Goal: Task Accomplishment & Management: Manage account settings

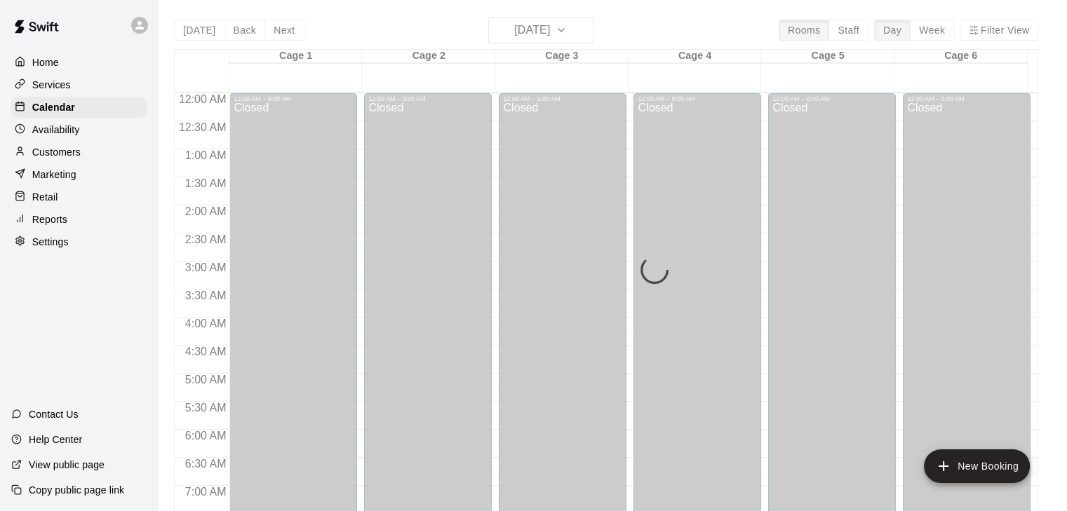
scroll to position [870, 0]
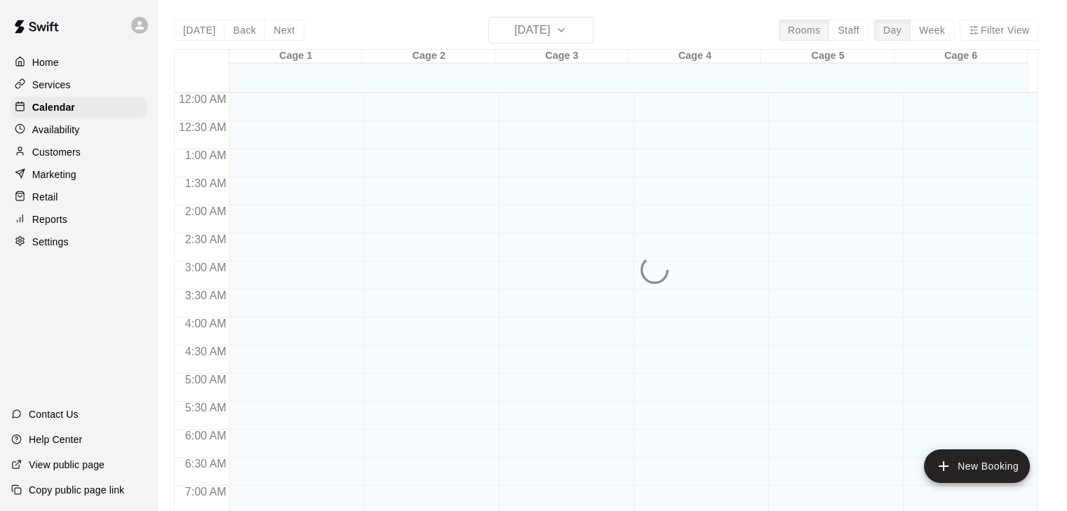
scroll to position [870, 0]
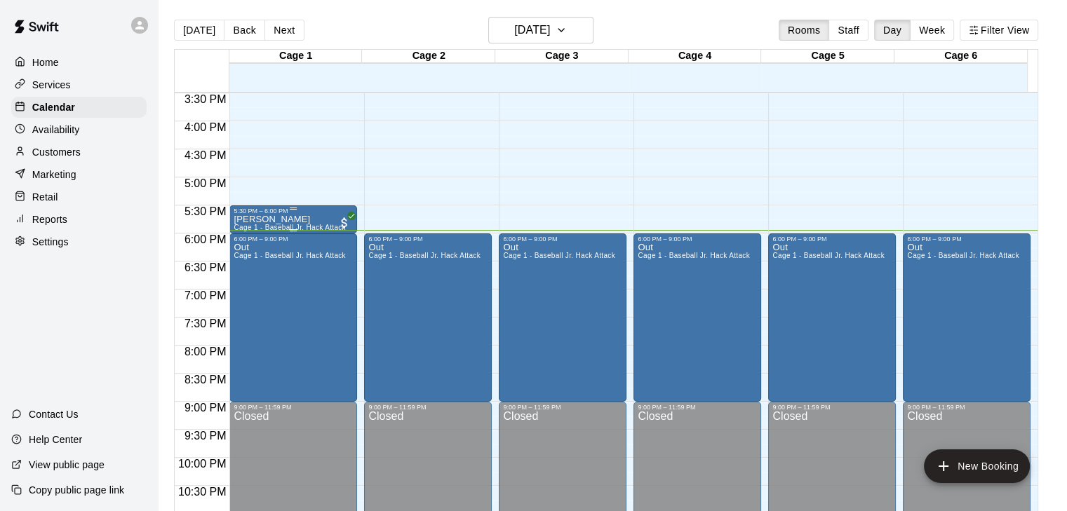
click at [244, 210] on div "5:30 PM – 6:00 PM" at bounding box center [293, 211] width 119 height 7
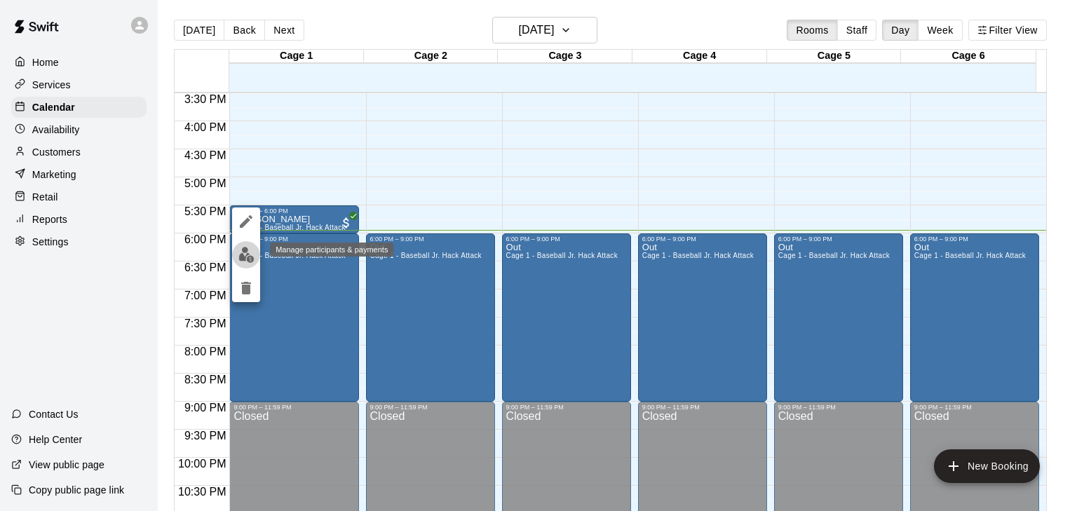
click at [245, 259] on img "edit" at bounding box center [246, 255] width 16 height 16
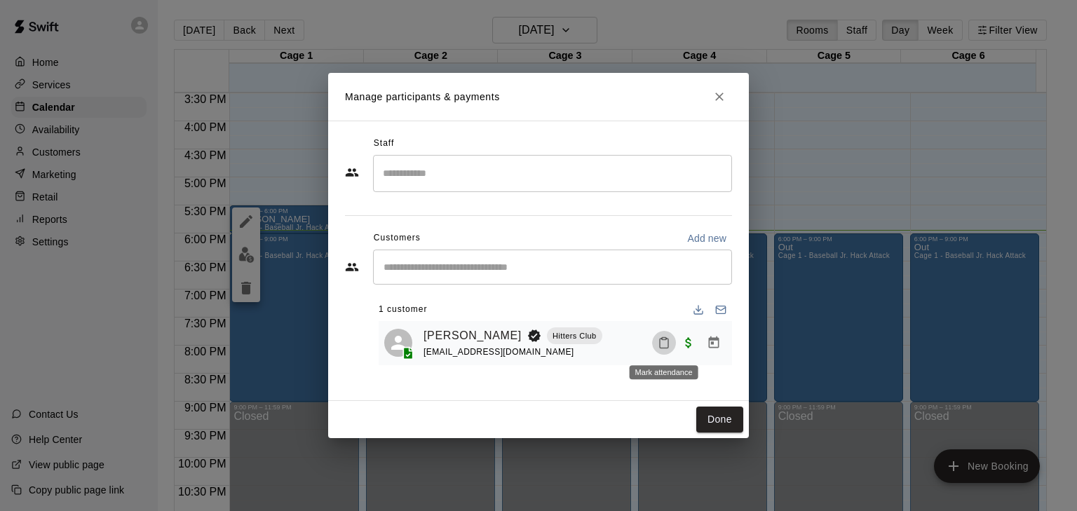
click at [663, 344] on icon "Mark attendance" at bounding box center [664, 343] width 13 height 13
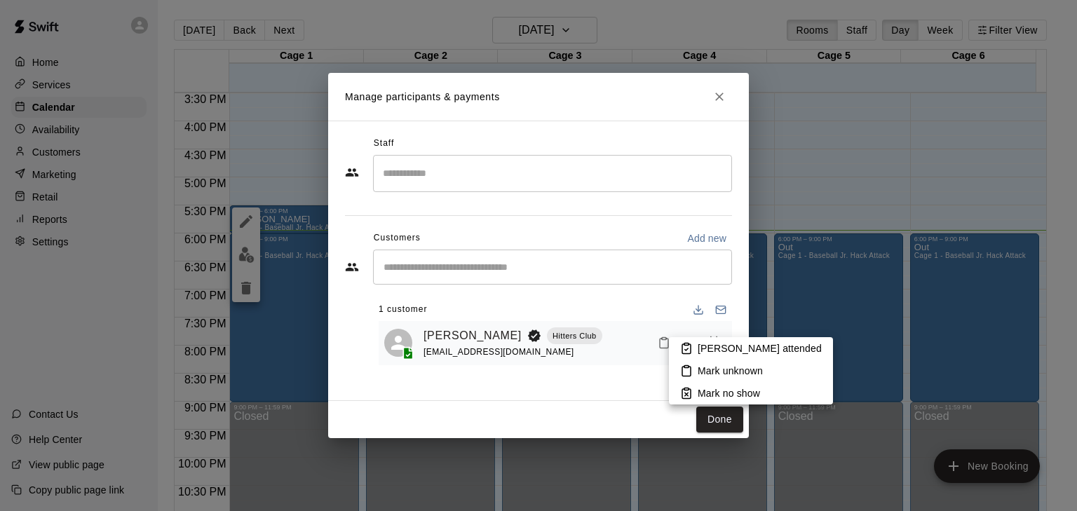
click at [703, 352] on p "Mark attended" at bounding box center [760, 349] width 124 height 14
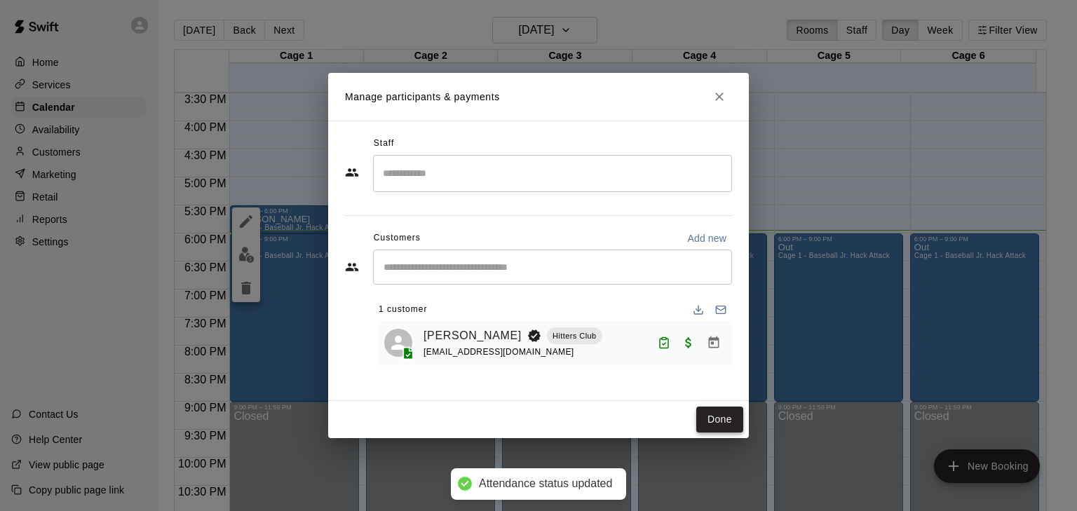
click at [720, 411] on button "Done" at bounding box center [719, 420] width 47 height 26
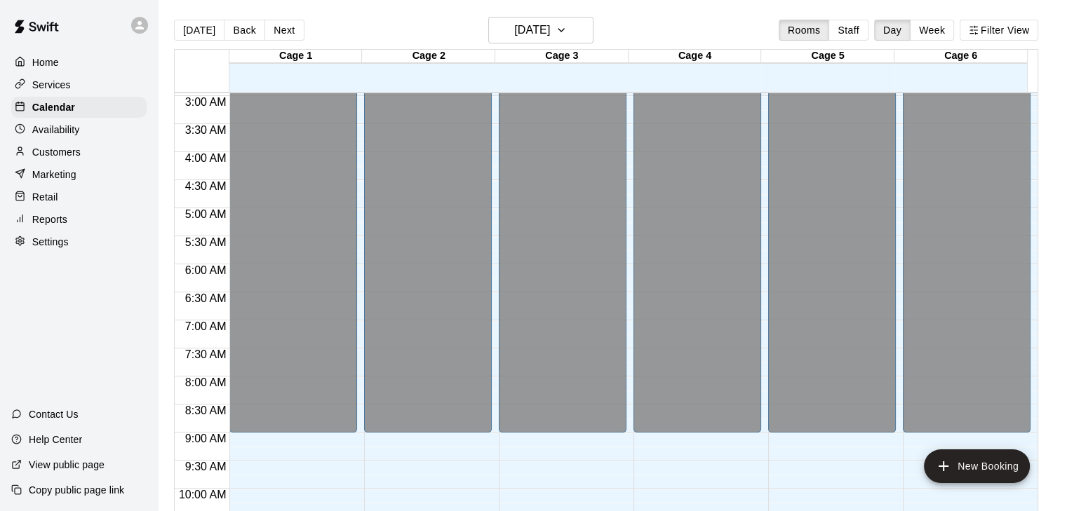
scroll to position [130, 0]
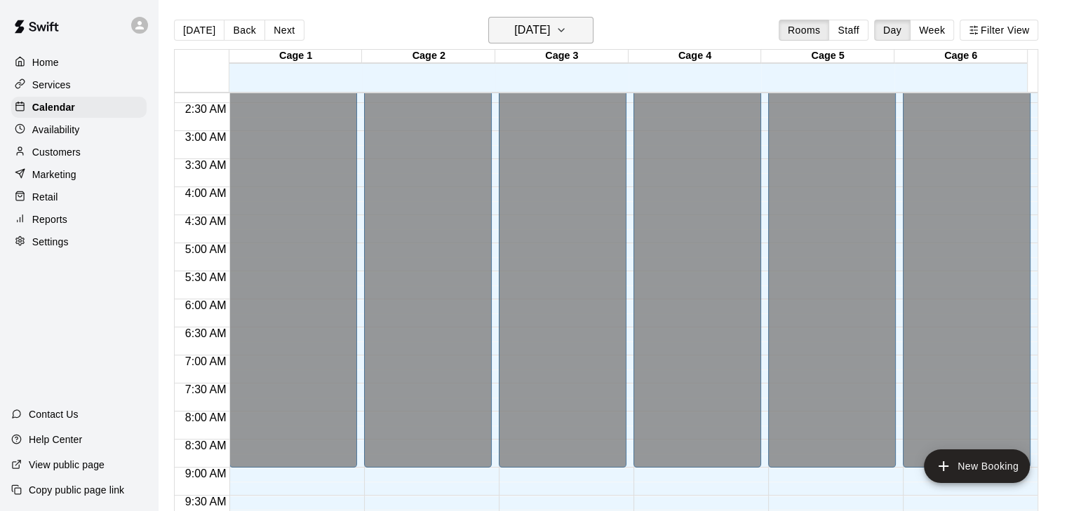
click at [567, 35] on icon "button" at bounding box center [560, 30] width 11 height 17
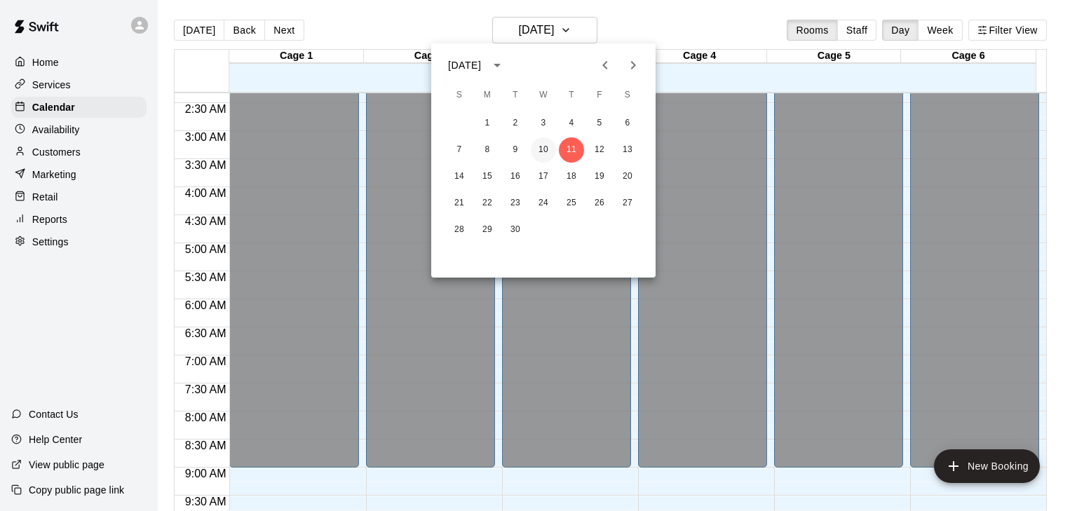
click at [547, 142] on button "10" at bounding box center [543, 149] width 25 height 25
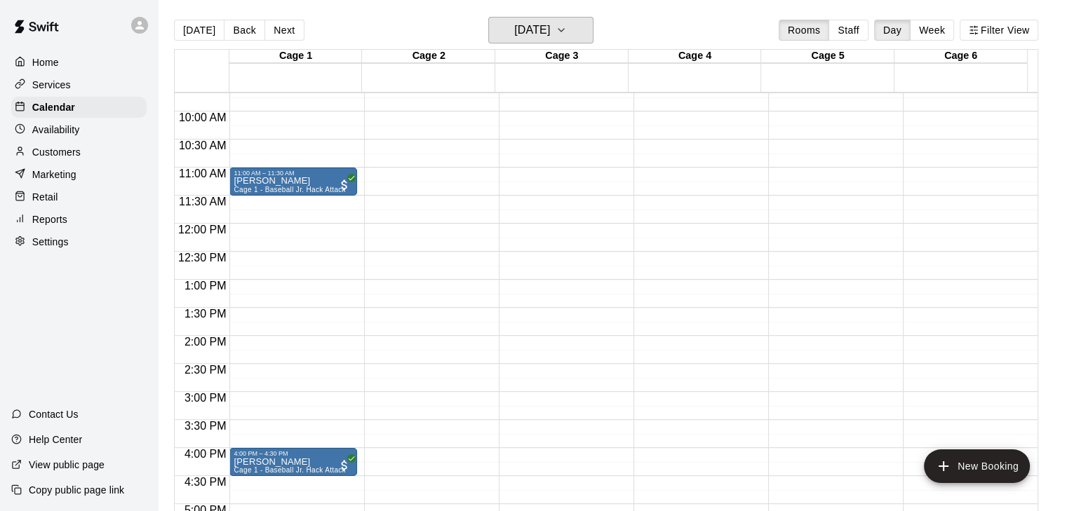
scroll to position [551, 0]
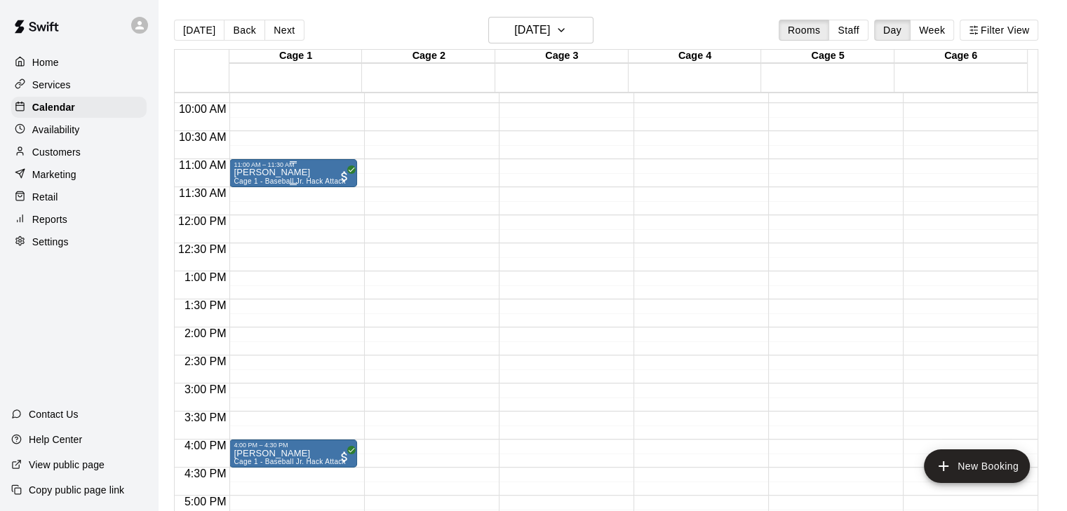
click at [255, 173] on p "[PERSON_NAME]" at bounding box center [290, 173] width 112 height 0
click at [255, 224] on button "edit" at bounding box center [246, 221] width 28 height 27
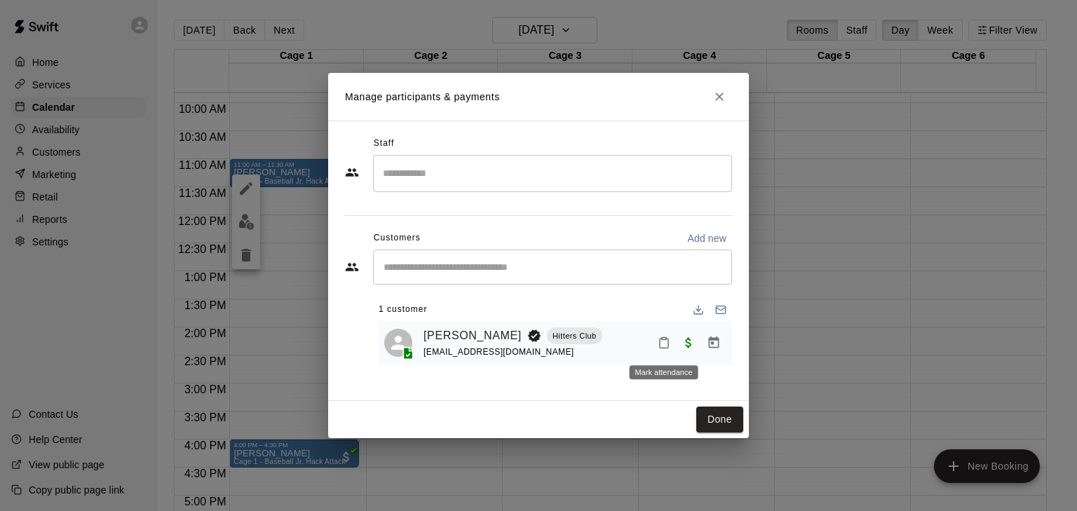
click at [670, 342] on button "Mark attendance" at bounding box center [664, 343] width 24 height 24
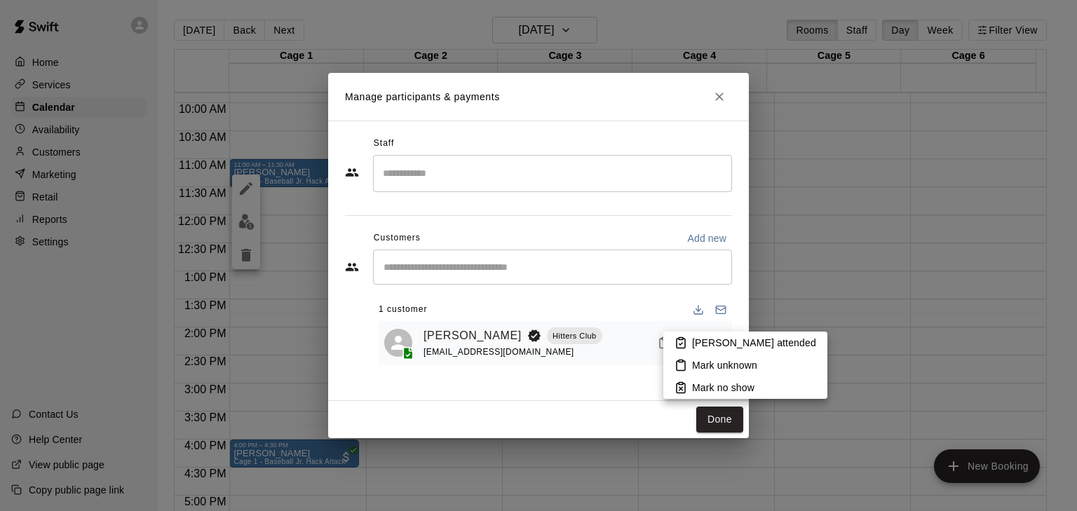
click at [728, 337] on p "Mark attended" at bounding box center [754, 343] width 124 height 14
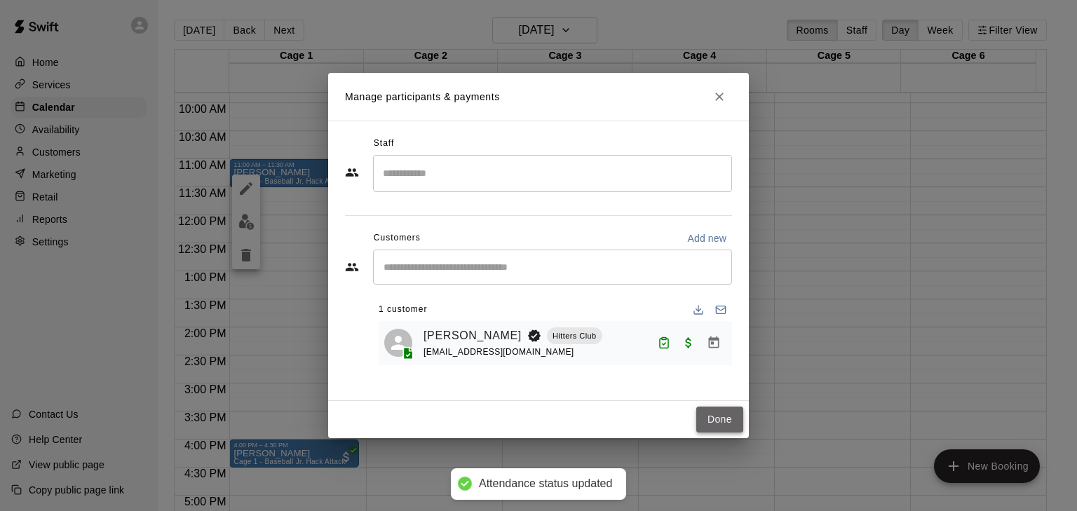
click at [722, 420] on button "Done" at bounding box center [719, 420] width 47 height 26
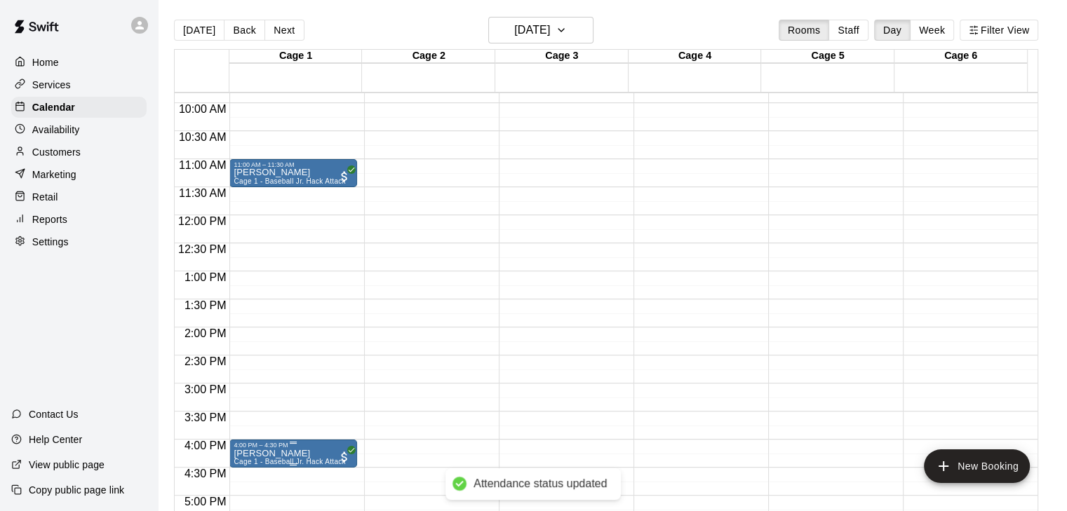
click at [313, 443] on div at bounding box center [293, 443] width 119 height 2
click at [245, 448] on img "edit" at bounding box center [246, 453] width 16 height 16
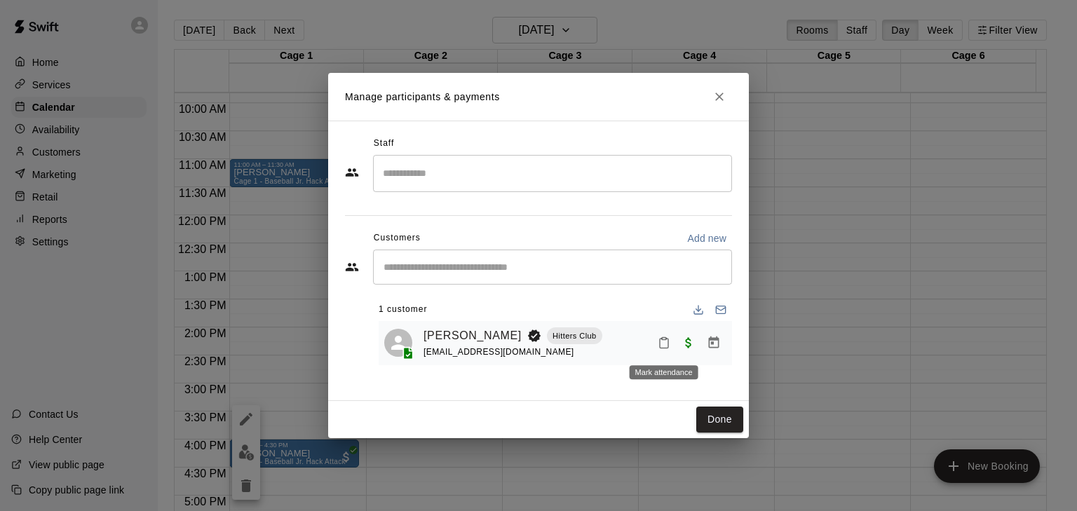
click at [666, 349] on icon "Mark attendance" at bounding box center [664, 344] width 8 height 10
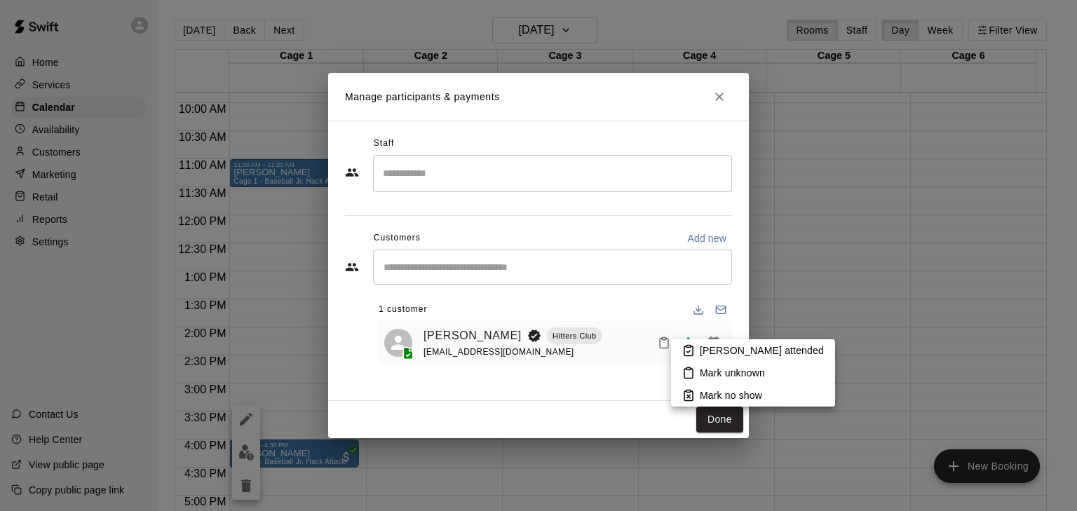
click at [702, 344] on p "Mark attended" at bounding box center [762, 351] width 124 height 14
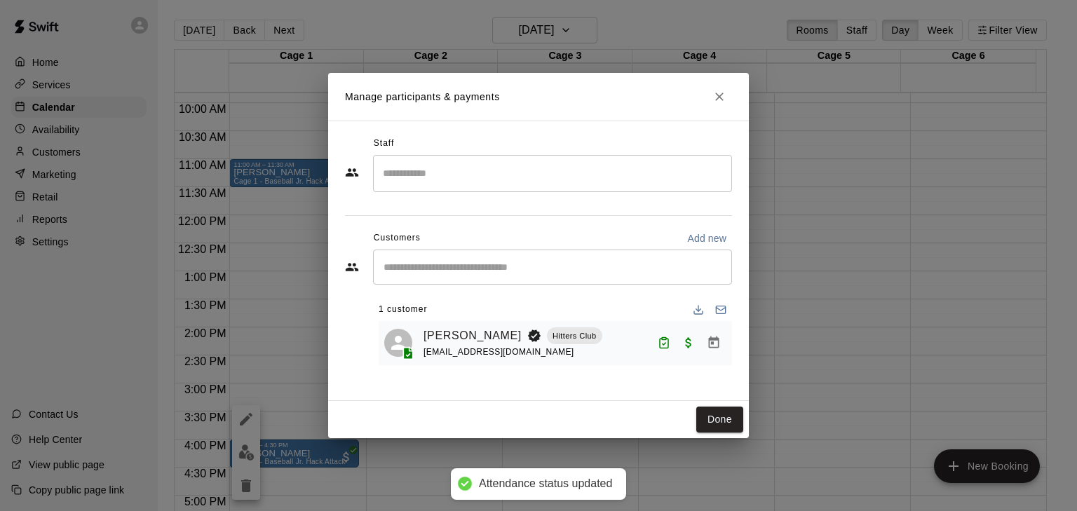
click at [744, 418] on div "Done" at bounding box center [538, 419] width 421 height 37
click at [737, 417] on button "Done" at bounding box center [719, 420] width 47 height 26
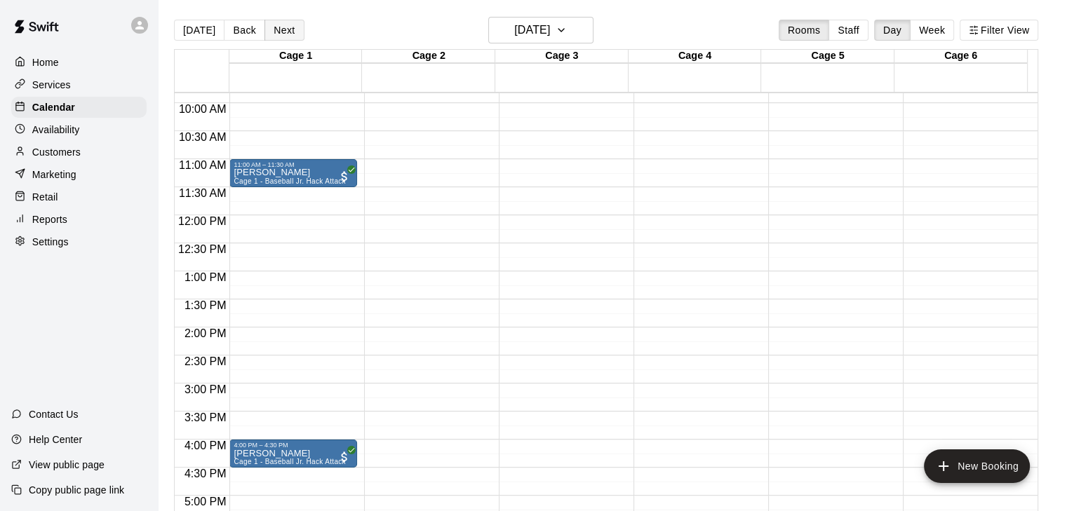
click at [277, 34] on button "Next" at bounding box center [283, 30] width 39 height 21
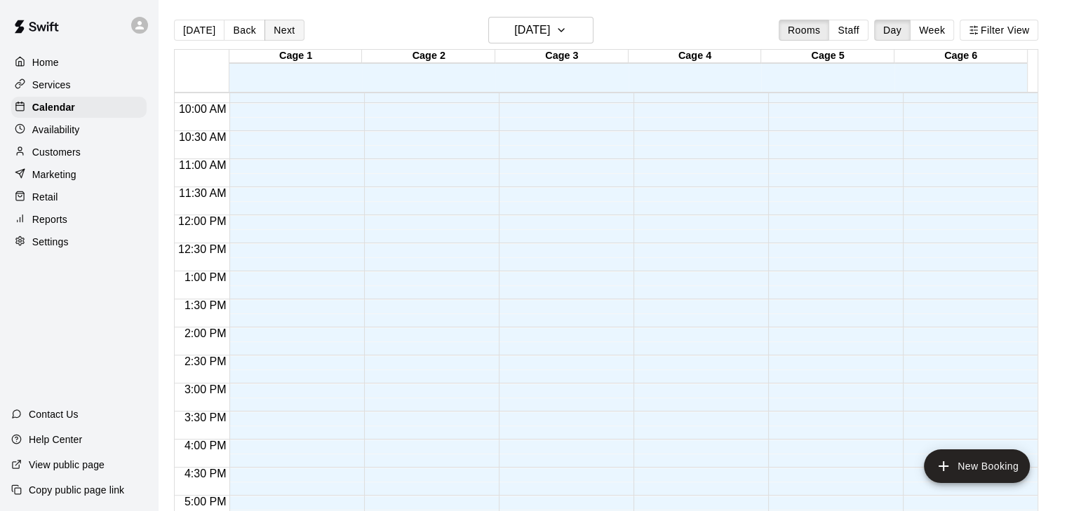
click at [277, 34] on button "Next" at bounding box center [283, 30] width 39 height 21
